Goal: Transaction & Acquisition: Obtain resource

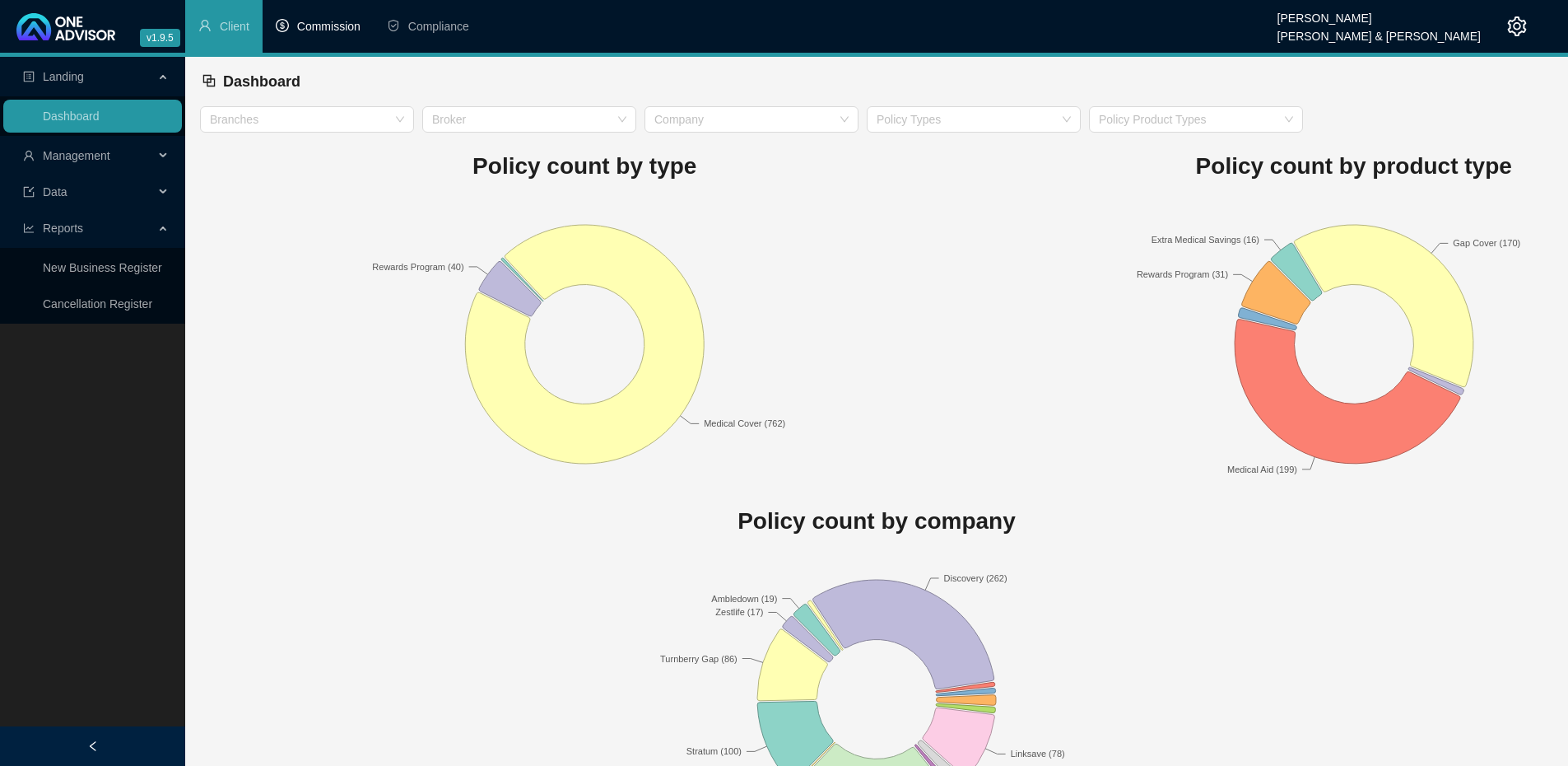
click at [319, 25] on span "Commission" at bounding box center [328, 27] width 63 height 13
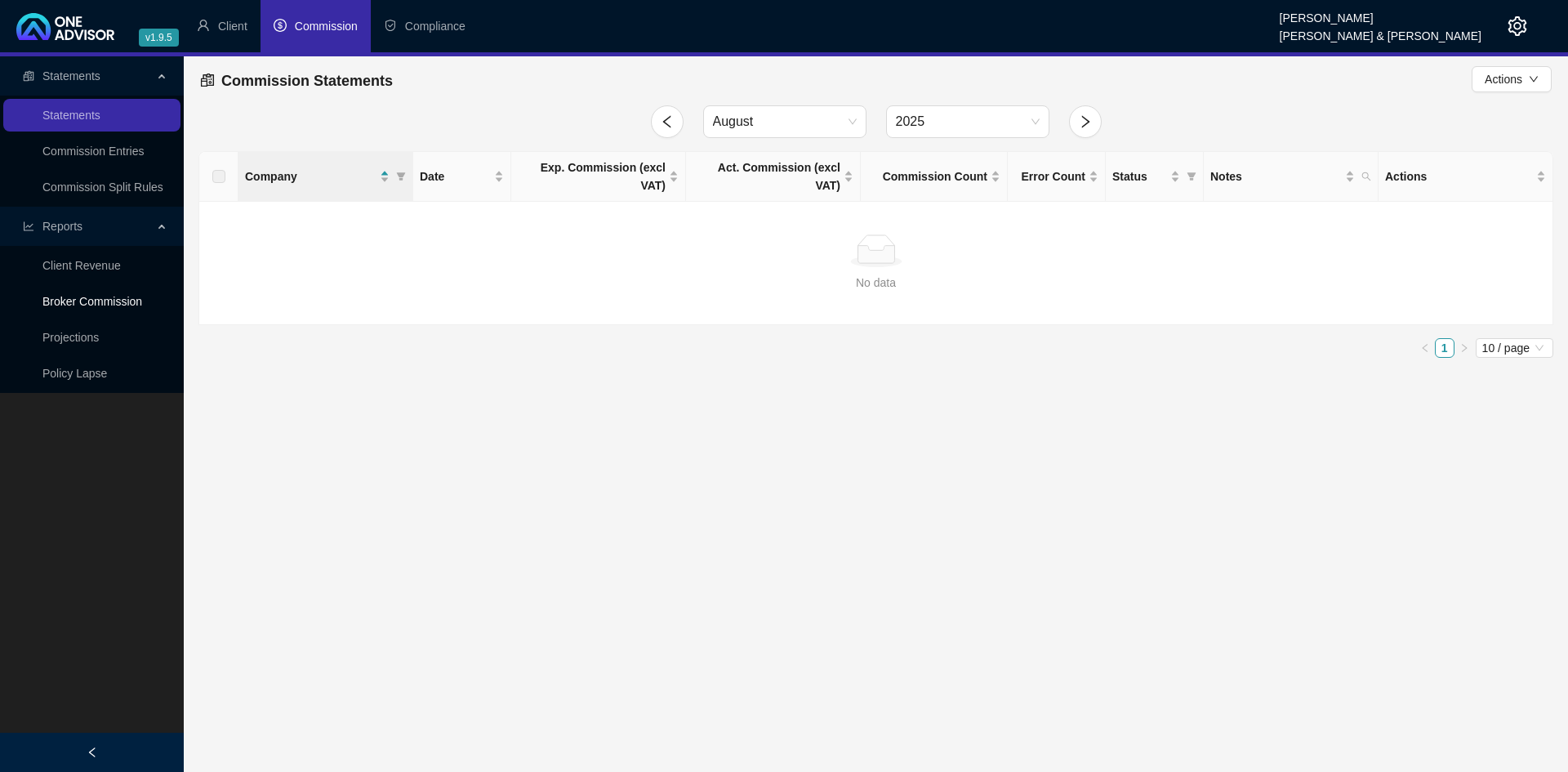
click at [107, 302] on link "Broker Commission" at bounding box center [92, 301] width 100 height 13
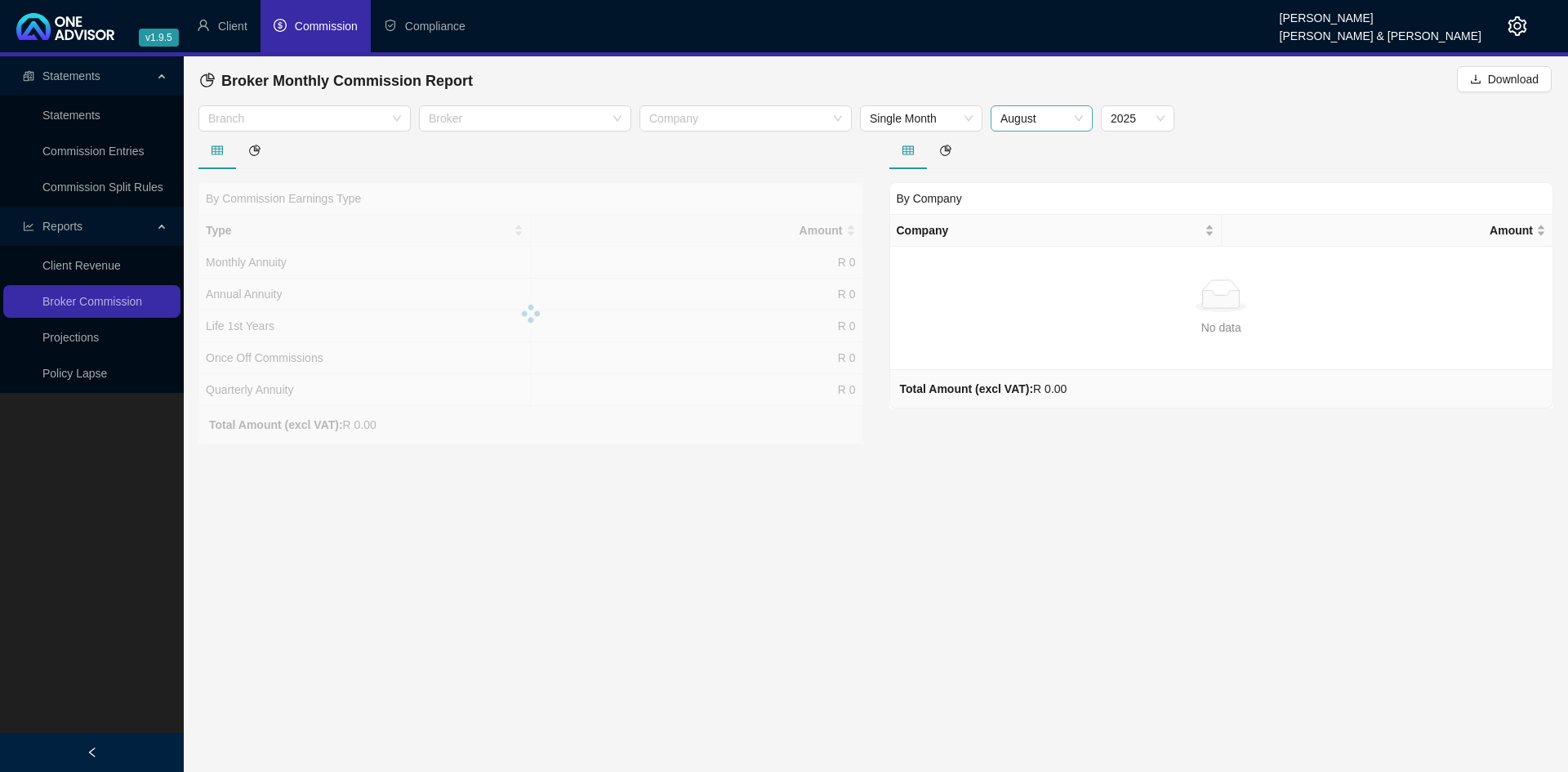
click at [1084, 120] on div "August" at bounding box center [1041, 118] width 102 height 26
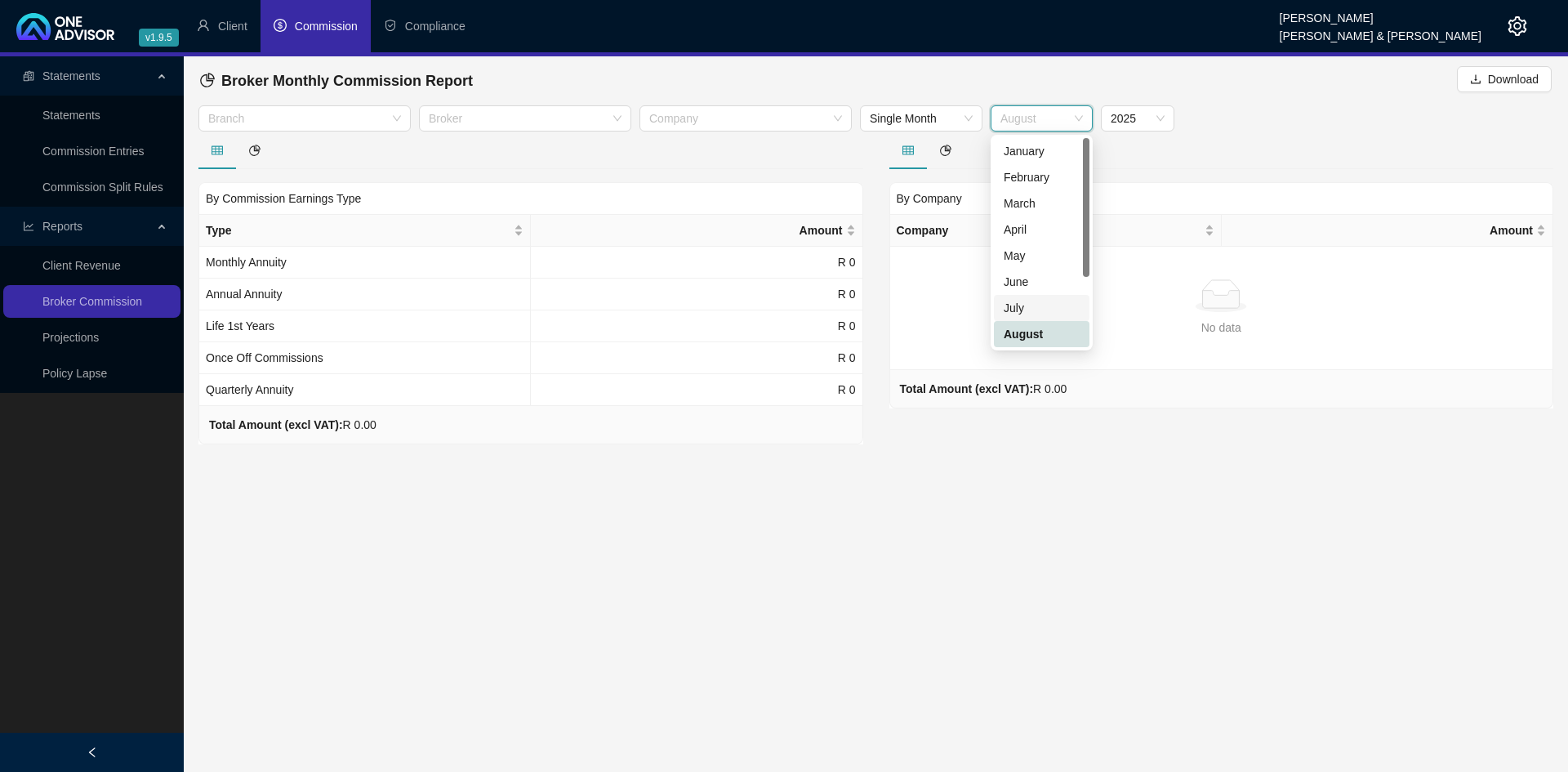
click at [1041, 301] on div "July" at bounding box center [1041, 307] width 76 height 18
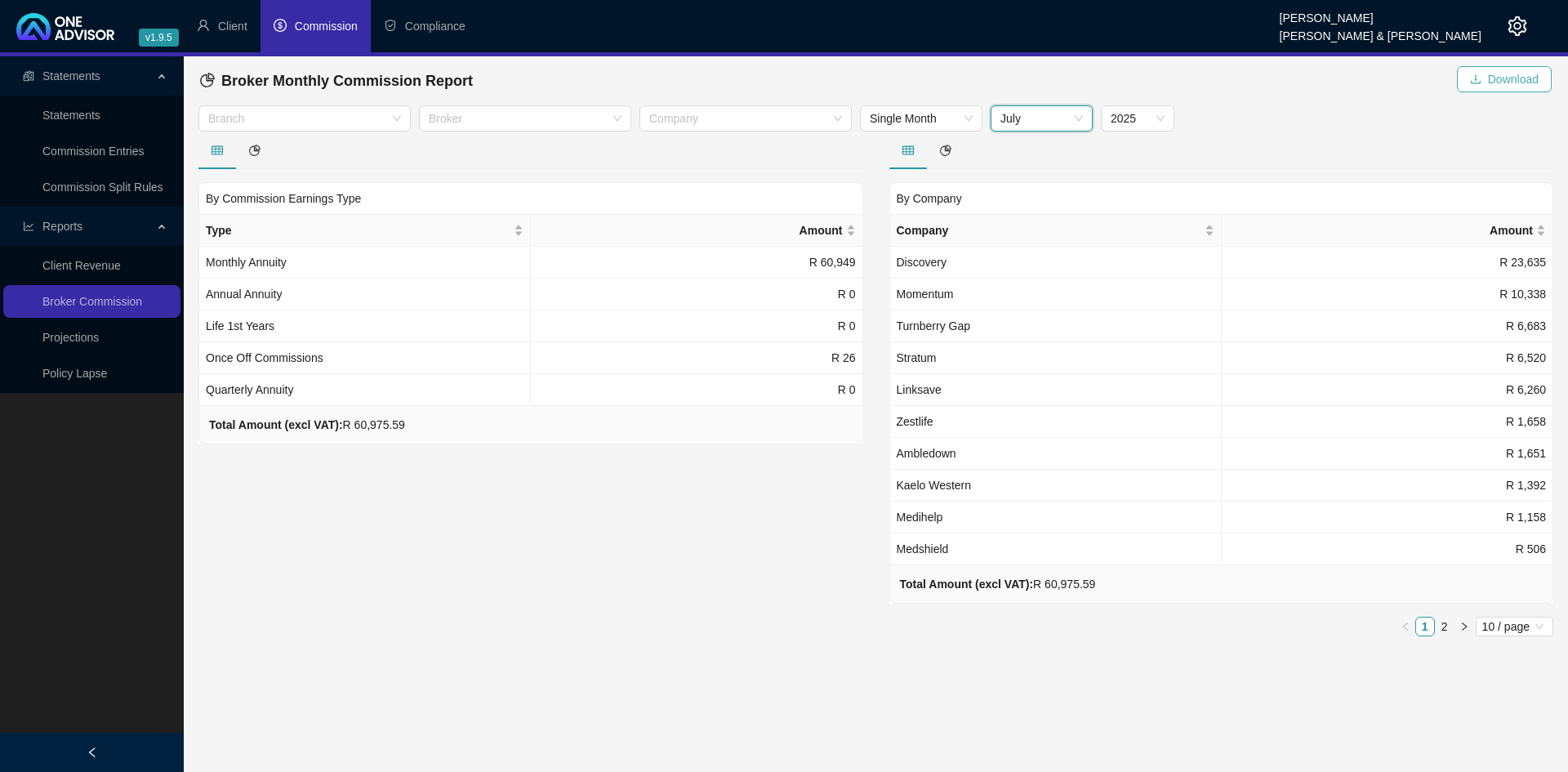
click at [1504, 83] on span "Download" at bounding box center [1514, 79] width 51 height 18
click at [1080, 120] on span "July" at bounding box center [1042, 118] width 83 height 24
click at [1032, 334] on div "August" at bounding box center [1041, 333] width 76 height 18
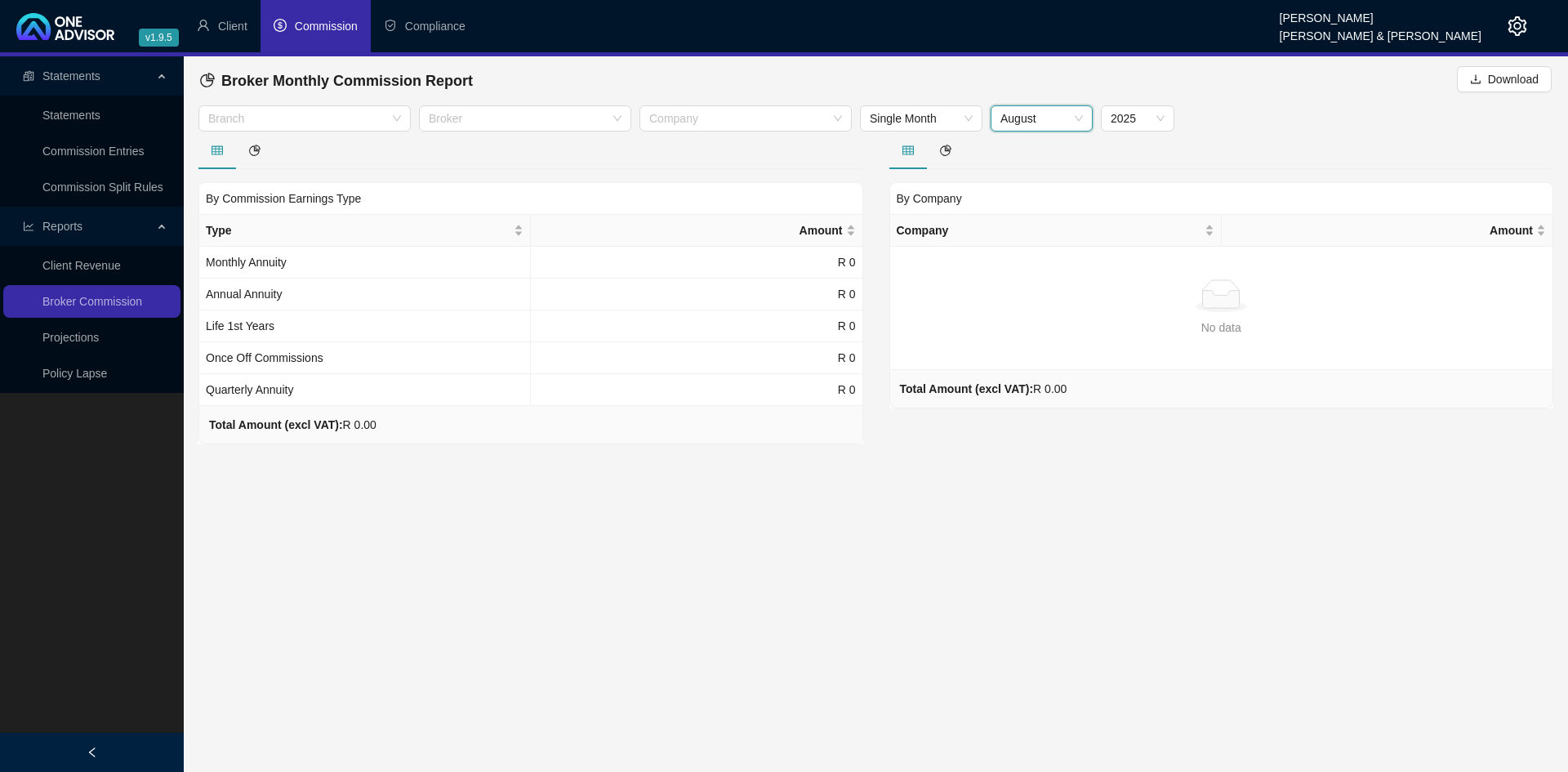
click at [1516, 29] on icon "setting" at bounding box center [1518, 25] width 19 height 20
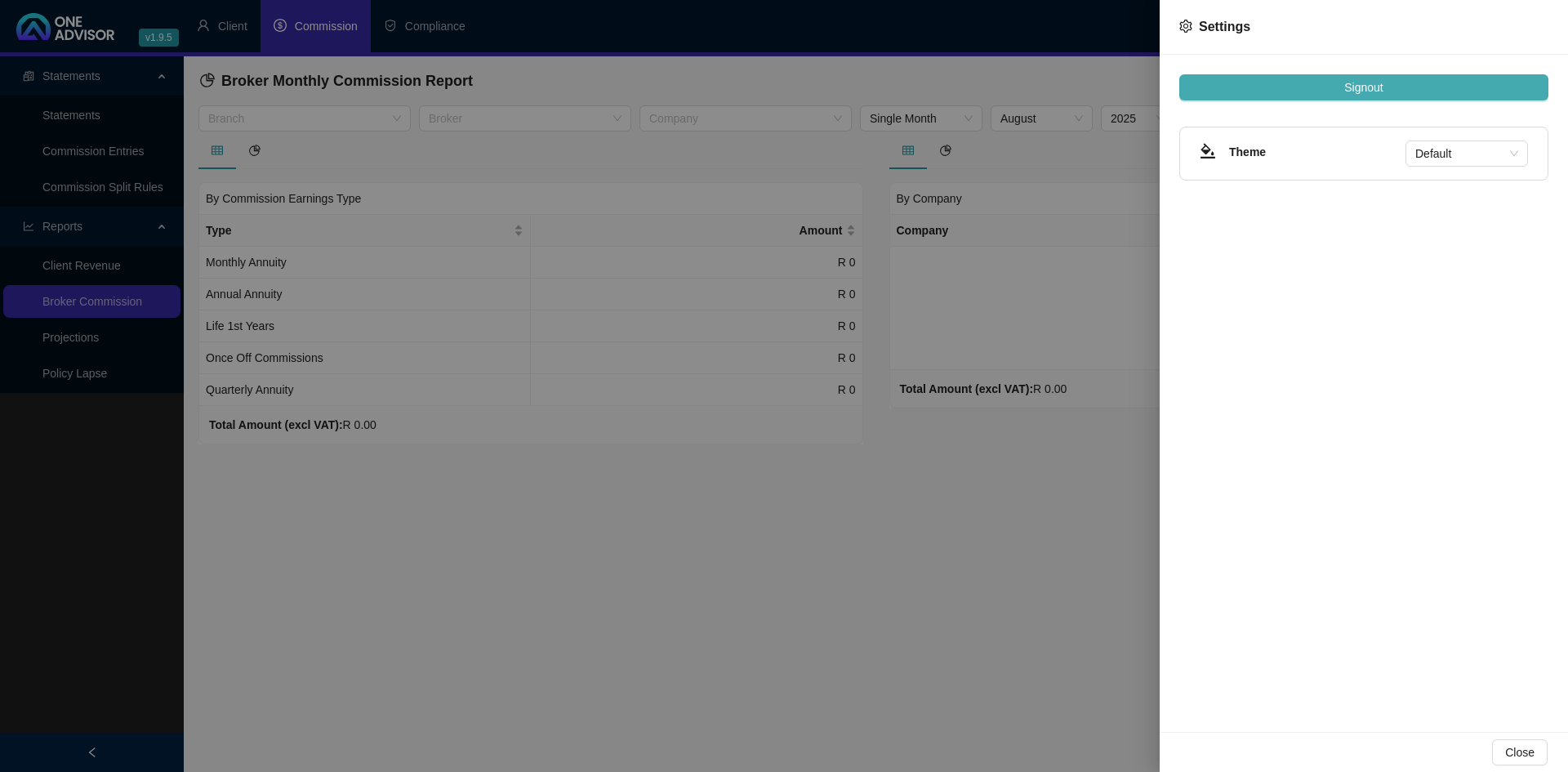
click at [1404, 85] on button "Signout" at bounding box center [1363, 87] width 369 height 26
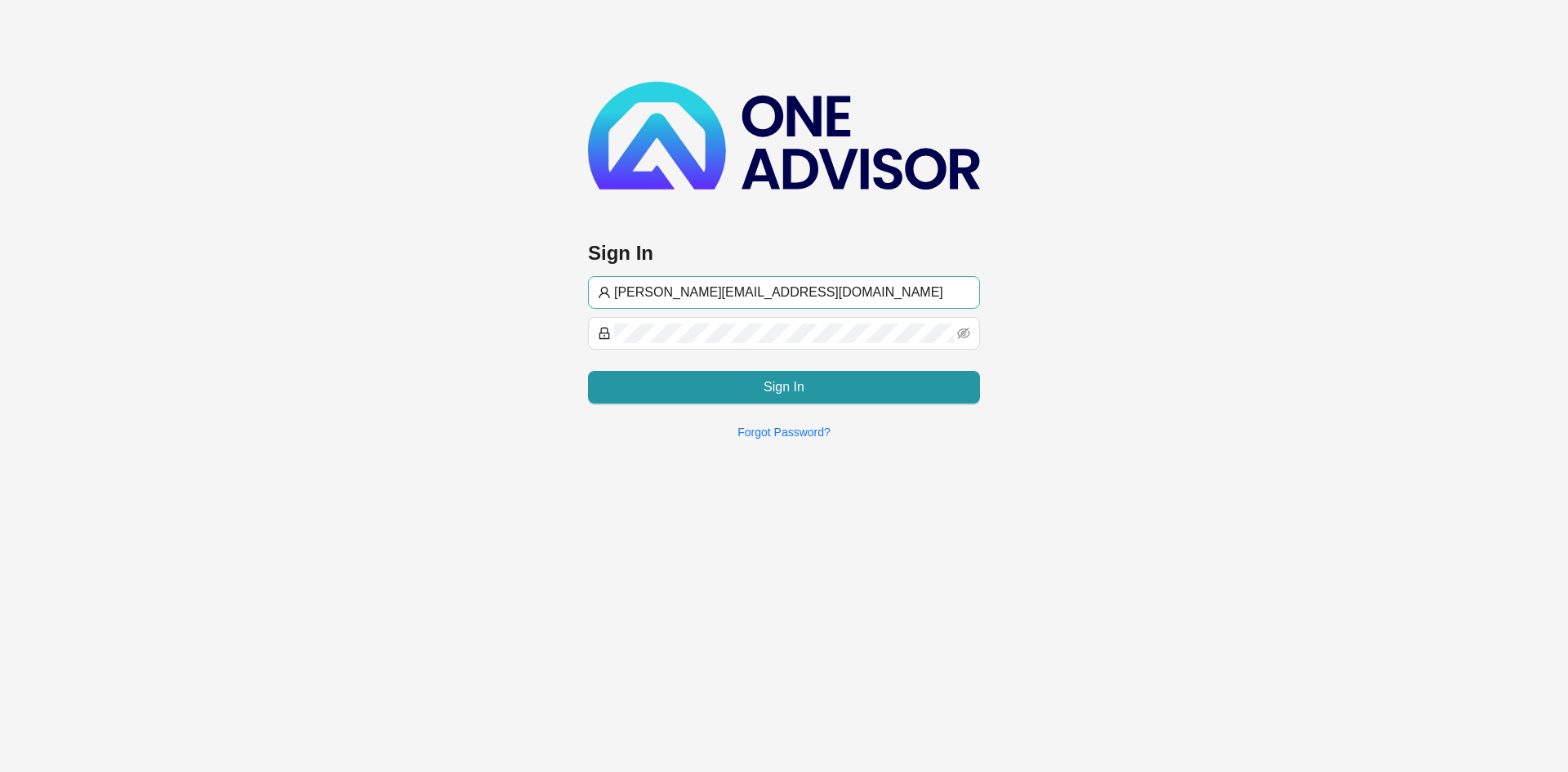
click at [646, 287] on input "[PERSON_NAME][EMAIL_ADDRESS][DOMAIN_NAME]" at bounding box center [792, 292] width 356 height 20
type input "[EMAIL_ADDRESS][DOMAIN_NAME]"
click at [681, 631] on main "Sign In [EMAIL_ADDRESS][DOMAIN_NAME] Sign In Forgot Password?" at bounding box center [784, 386] width 1568 height 772
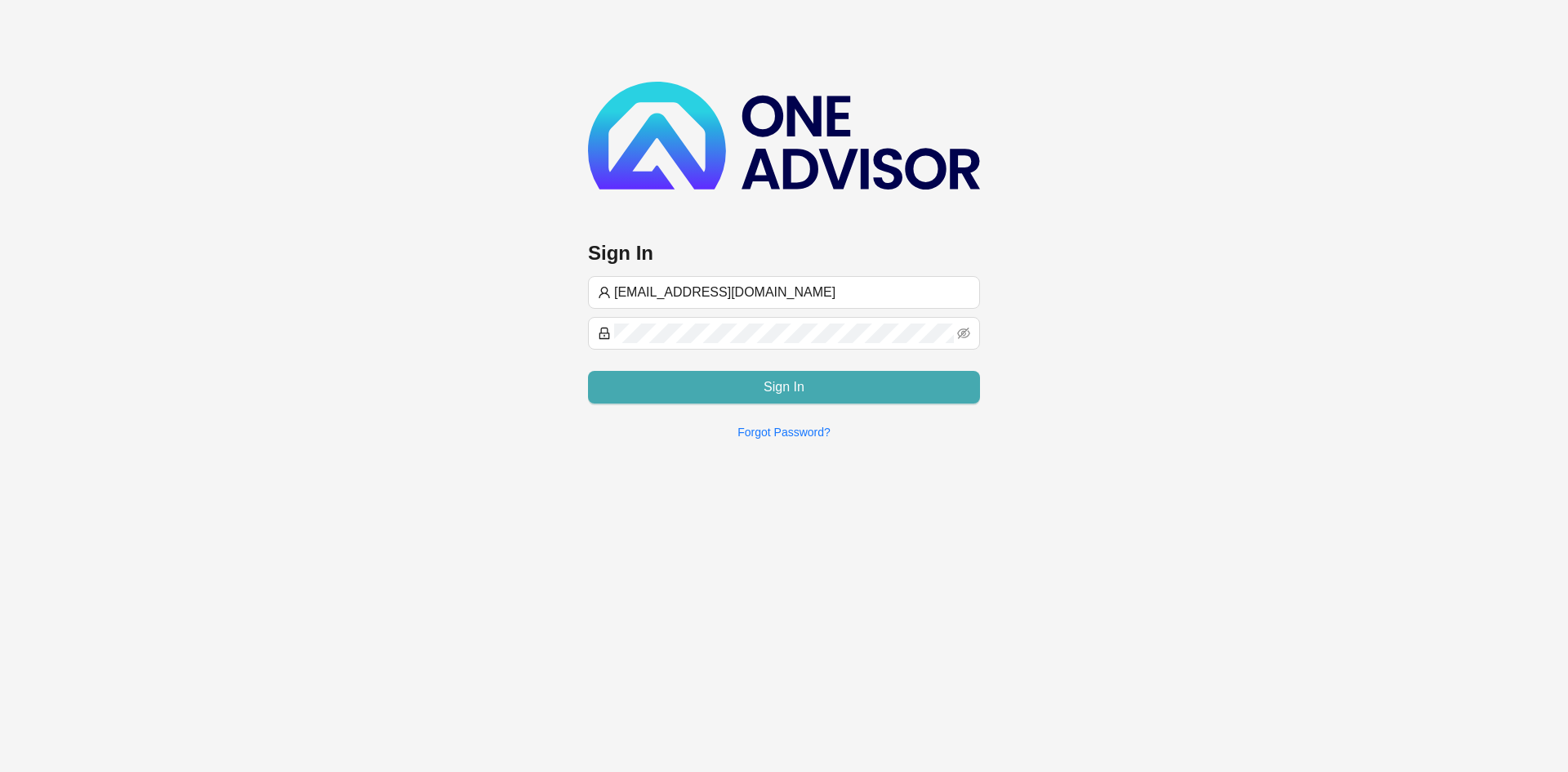
click at [800, 378] on span "Sign In" at bounding box center [783, 387] width 40 height 20
